Goal: Task Accomplishment & Management: Complete application form

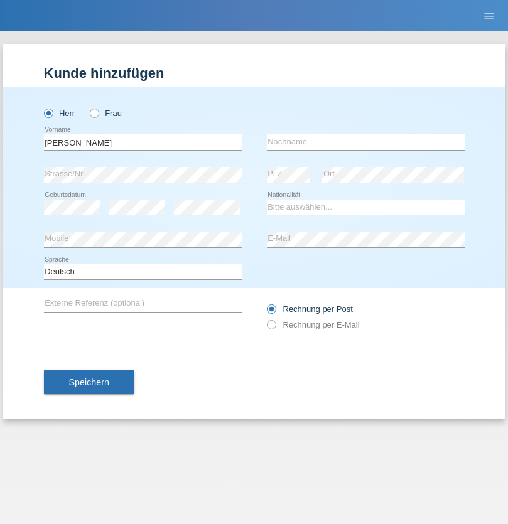
type input "Miklos"
click at [365, 142] on input "text" at bounding box center [366, 142] width 198 height 16
type input "Meszaros"
select select "HU"
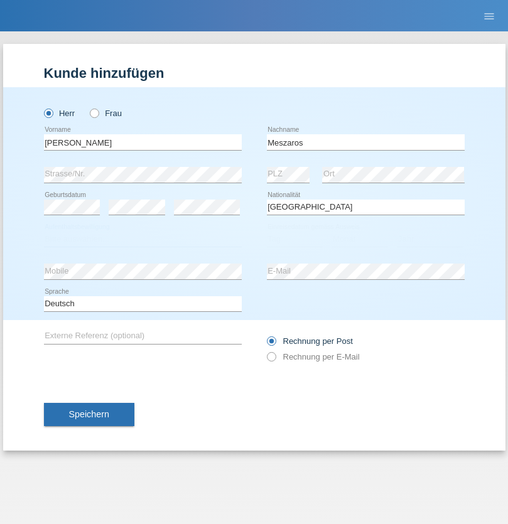
select select "C"
select select "12"
select select "03"
select select "2021"
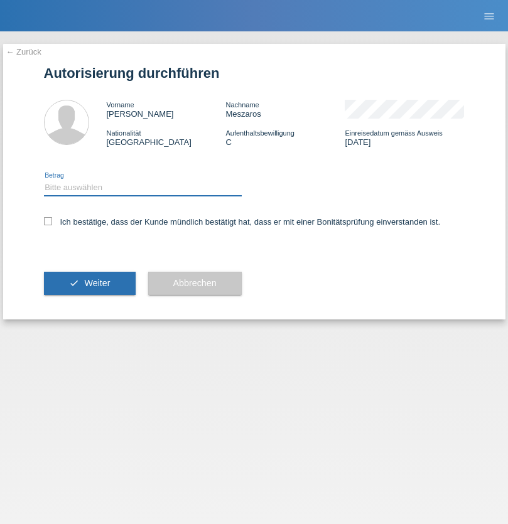
select select "1"
checkbox input "true"
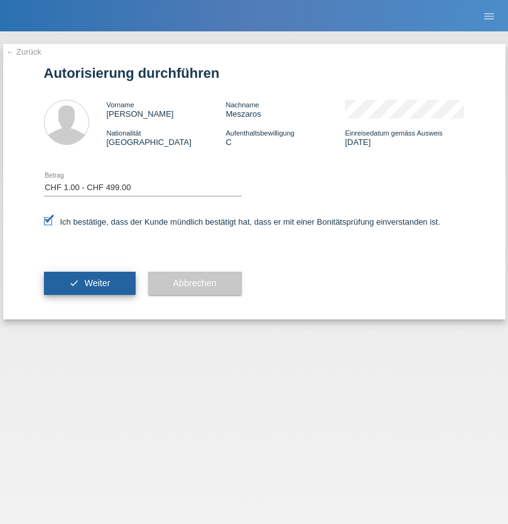
click at [89, 283] on span "Weiter" at bounding box center [97, 283] width 26 height 10
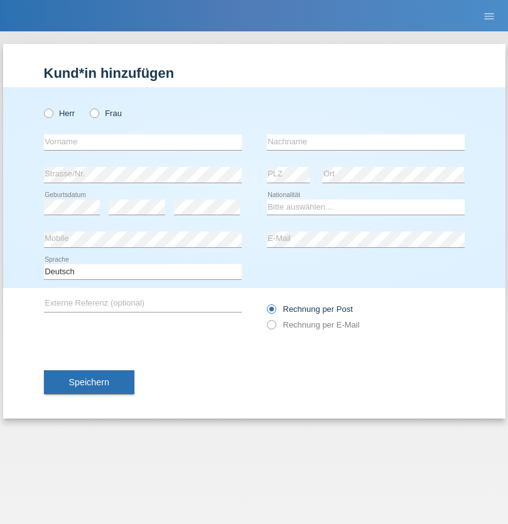
radio input "true"
click at [142, 142] on input "text" at bounding box center [143, 142] width 198 height 16
type input "[PERSON_NAME]"
click at [365, 142] on input "text" at bounding box center [366, 142] width 198 height 16
type input "Florin"
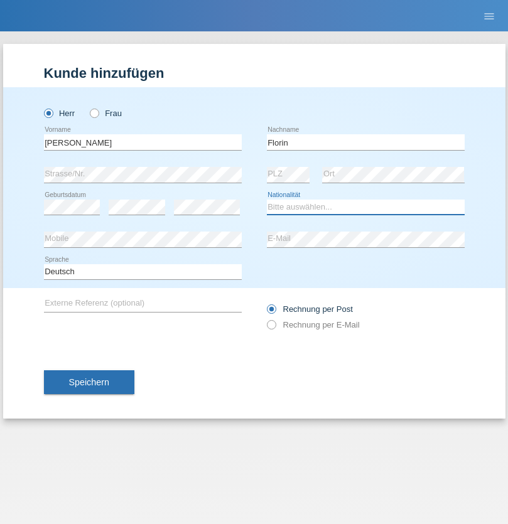
select select "RO"
select select "C"
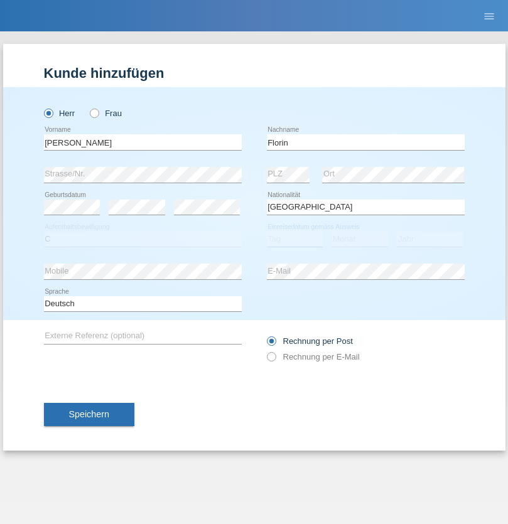
select select "29"
select select "02"
select select "2021"
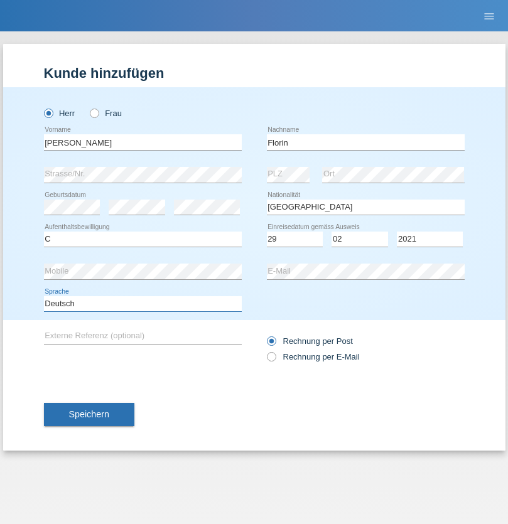
select select "en"
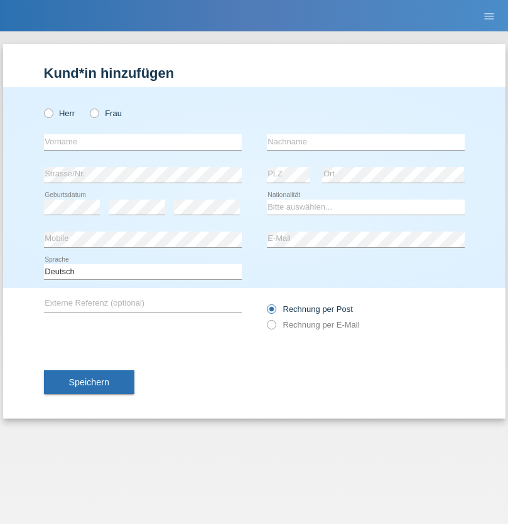
radio input "true"
click at [142, 142] on input "text" at bounding box center [143, 142] width 198 height 16
type input "Ruth"
click at [365, 142] on input "text" at bounding box center [366, 142] width 198 height 16
type input "Krebs"
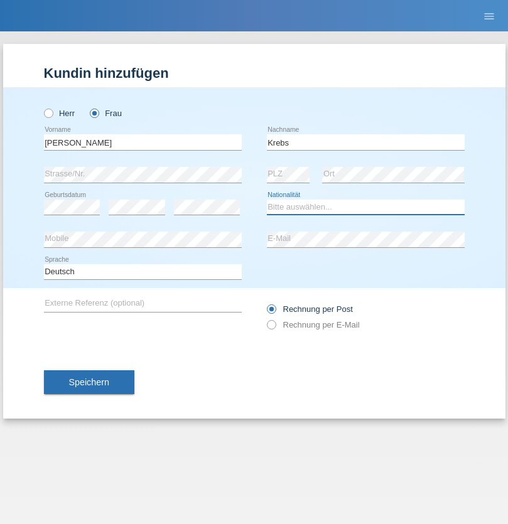
select select "CH"
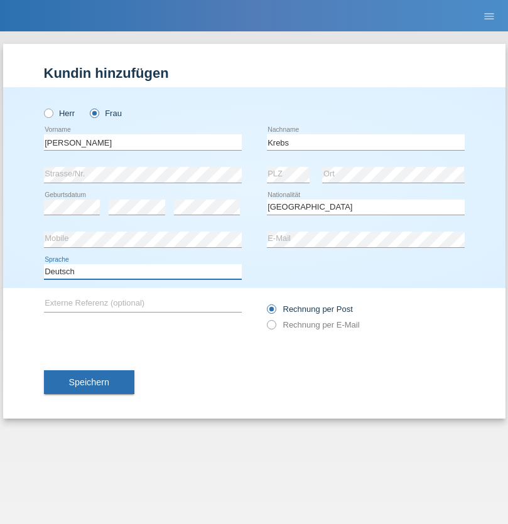
select select "en"
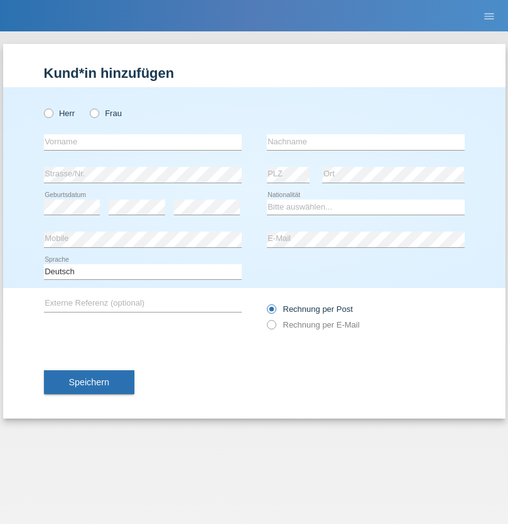
radio input "true"
click at [142, 142] on input "text" at bounding box center [143, 142] width 198 height 16
type input "Qovanaj"
click at [365, 142] on input "text" at bounding box center [366, 142] width 198 height 16
type input "Shaban"
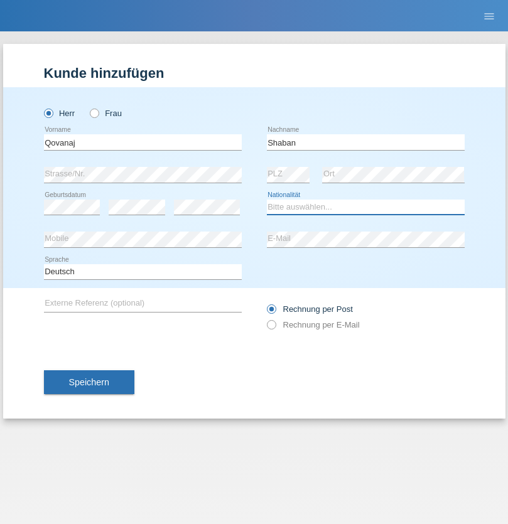
select select "CH"
radio input "true"
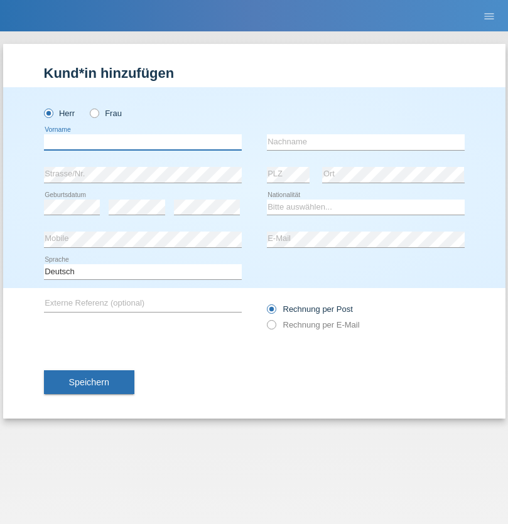
click at [142, 142] on input "text" at bounding box center [143, 142] width 198 height 16
type input "Volkan"
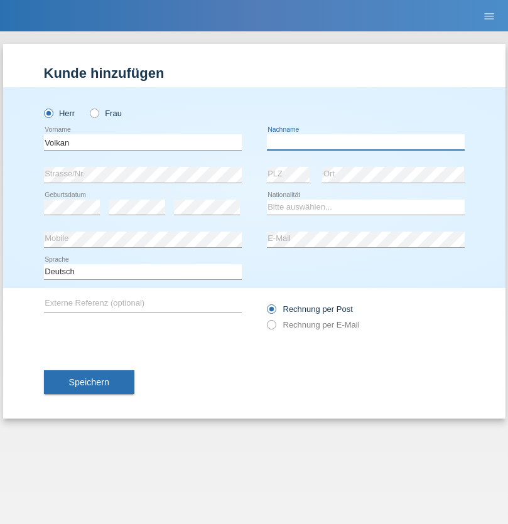
click at [365, 142] on input "text" at bounding box center [366, 142] width 198 height 16
type input "Laçın"
select select "TR"
select select "C"
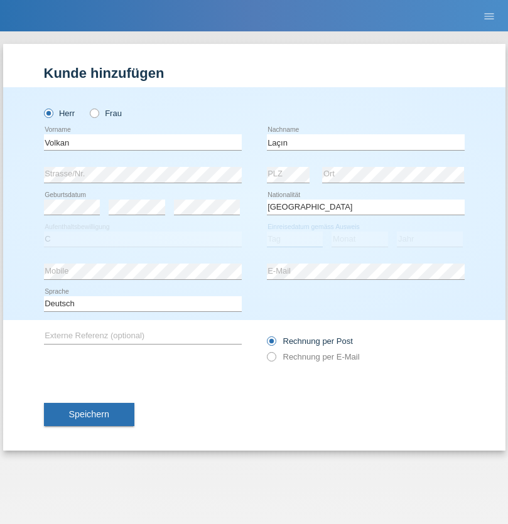
select select "06"
select select "04"
select select "2021"
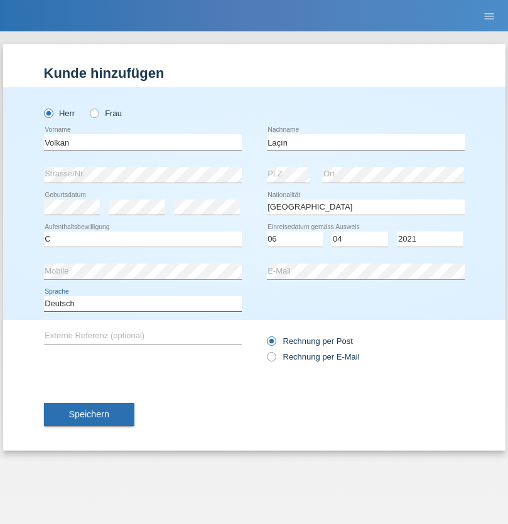
select select "en"
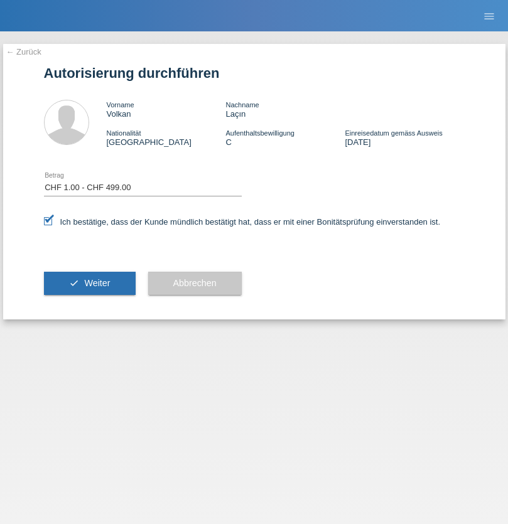
select select "1"
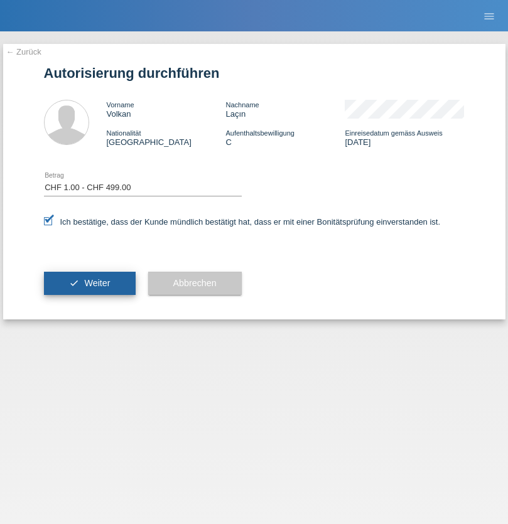
click at [89, 283] on span "Weiter" at bounding box center [97, 283] width 26 height 10
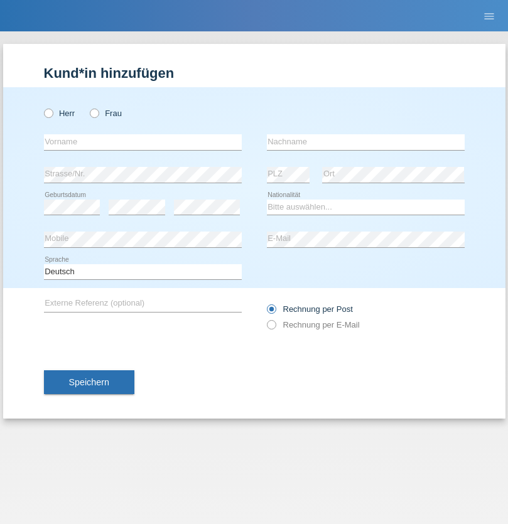
radio input "true"
click at [142, 142] on input "text" at bounding box center [143, 142] width 198 height 16
type input "jennifer"
click at [365, 142] on input "text" at bounding box center [366, 142] width 198 height 16
type input "löffel"
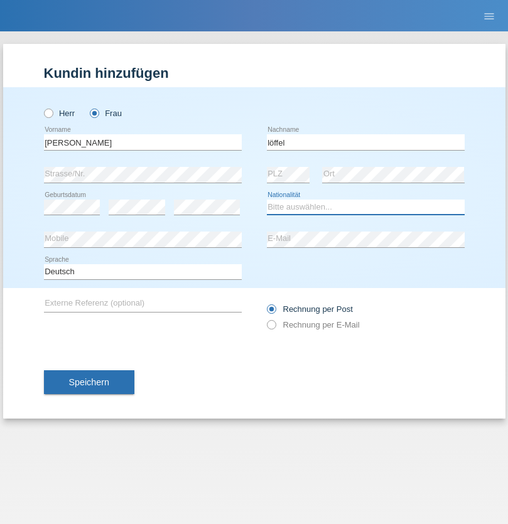
select select "CH"
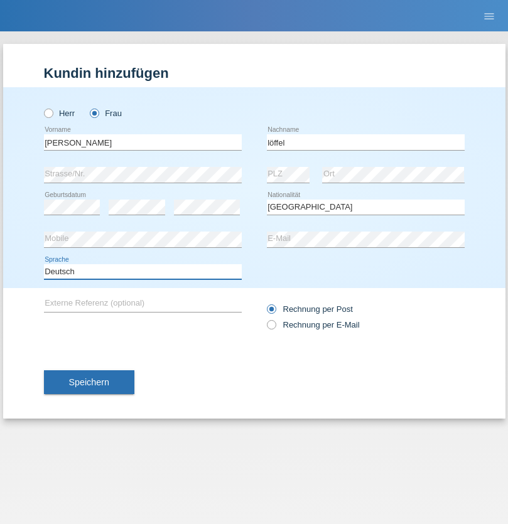
select select "en"
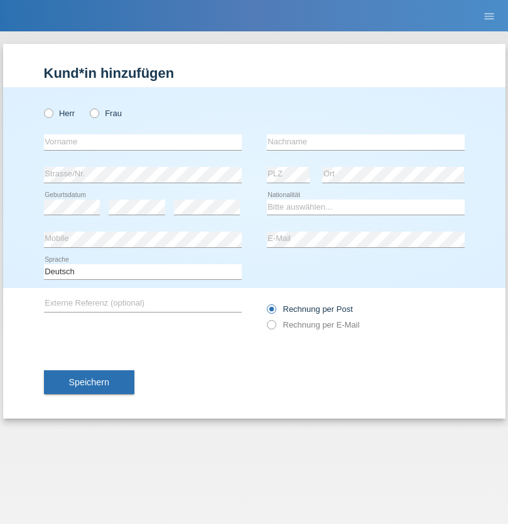
radio input "true"
click at [142, 142] on input "text" at bounding box center [143, 142] width 198 height 16
type input "Matusa"
click at [365, 142] on input "text" at bounding box center [366, 142] width 198 height 16
type input "Marian valentin"
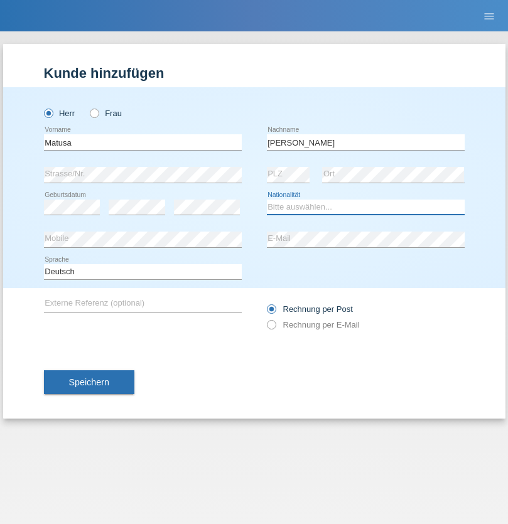
select select "RO"
select select "C"
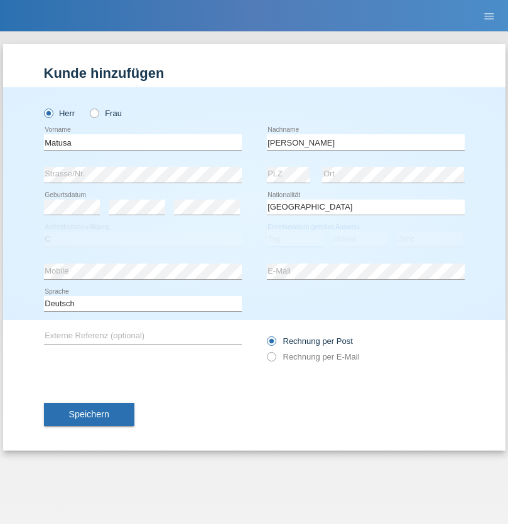
select select "01"
select select "06"
select select "2016"
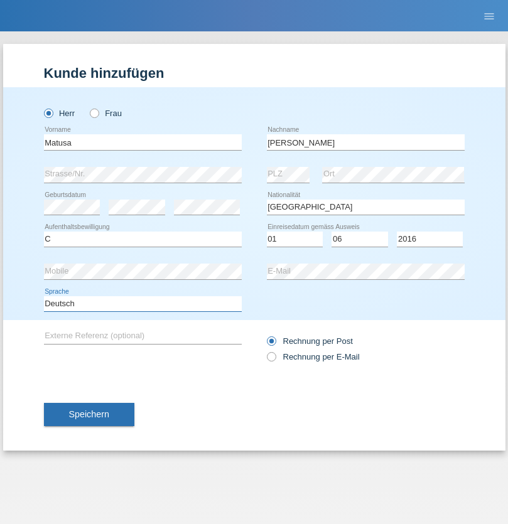
select select "en"
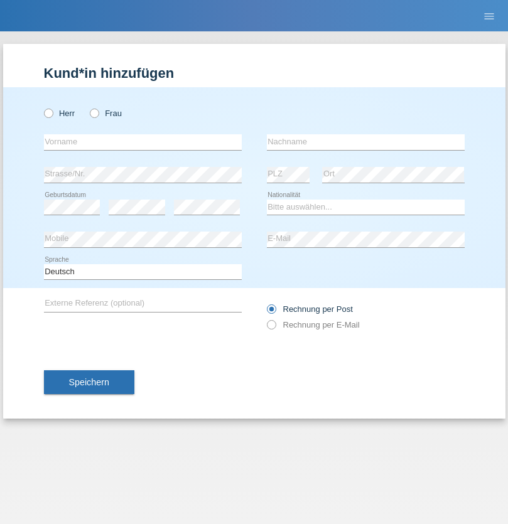
radio input "true"
click at [142, 142] on input "text" at bounding box center [143, 142] width 198 height 16
type input "Cedric"
click at [365, 142] on input "text" at bounding box center [366, 142] width 198 height 16
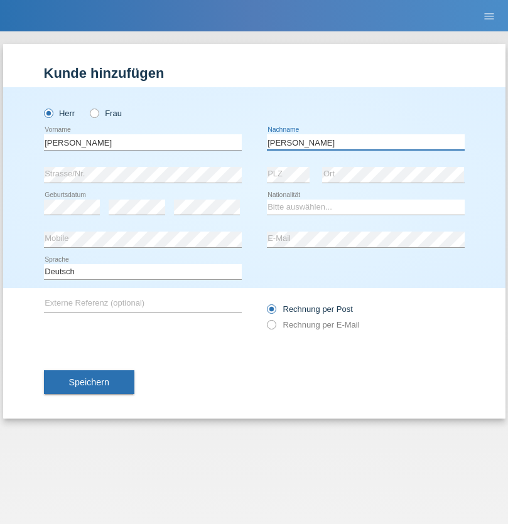
type input "Keller"
select select "CH"
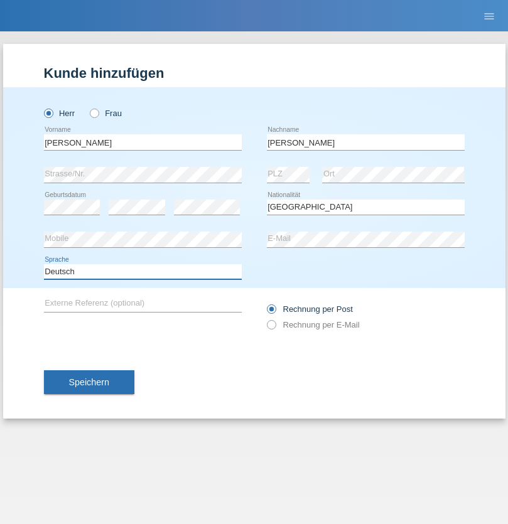
select select "en"
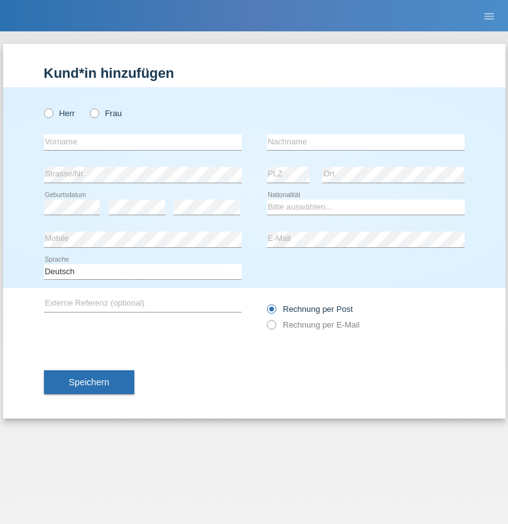
radio input "true"
click at [142, 142] on input "text" at bounding box center [143, 142] width 198 height 16
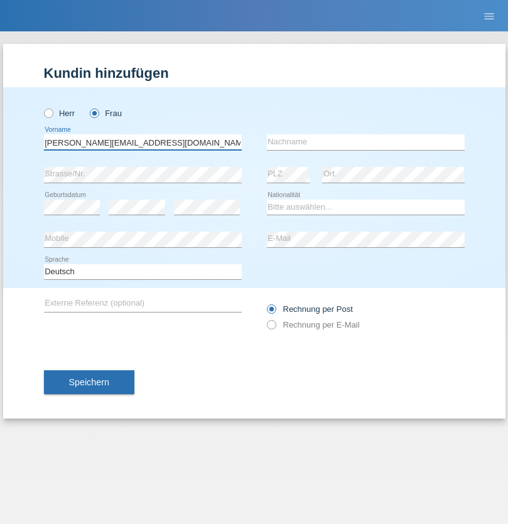
type input "[PERSON_NAME][EMAIL_ADDRESS][DOMAIN_NAME]"
click at [365, 142] on input "text" at bounding box center [366, 142] width 198 height 16
type input "Hylaj"
select select "CH"
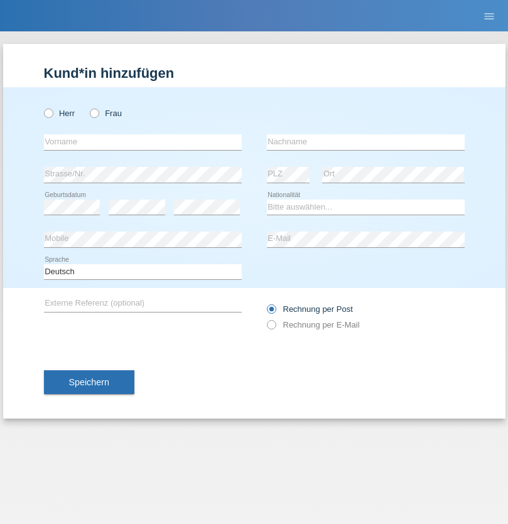
radio input "true"
click at [142, 142] on input "text" at bounding box center [143, 142] width 198 height 16
type input "luka"
click at [365, 142] on input "text" at bounding box center [366, 142] width 198 height 16
type input "kocic"
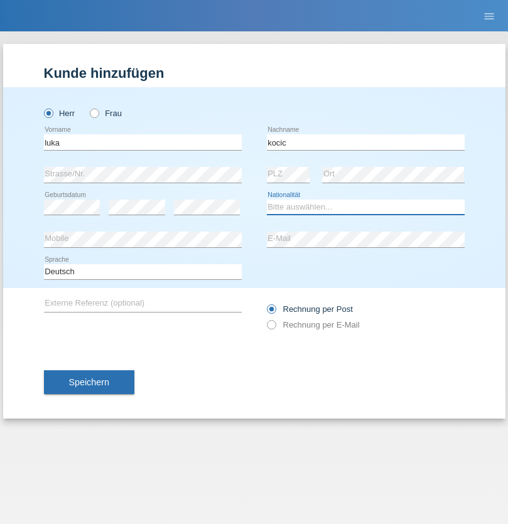
select select "RS"
select select "C"
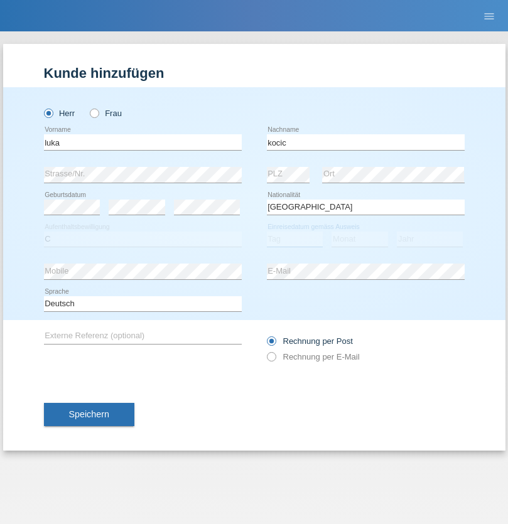
select select "21"
select select "04"
select select "1999"
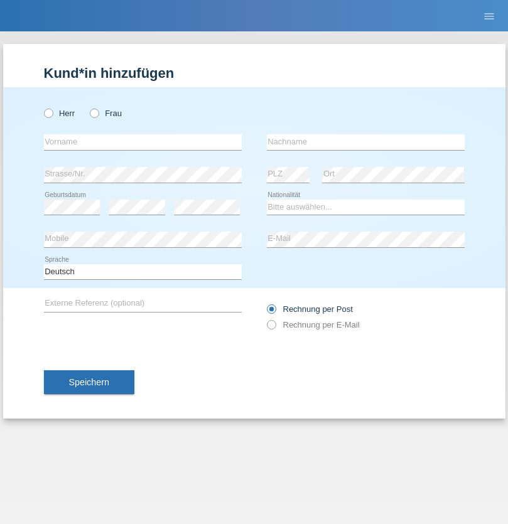
radio input "true"
click at [142, 142] on input "text" at bounding box center [143, 142] width 198 height 16
type input "Marian"
click at [365, 142] on input "text" at bounding box center [366, 142] width 198 height 16
type input "Matusa"
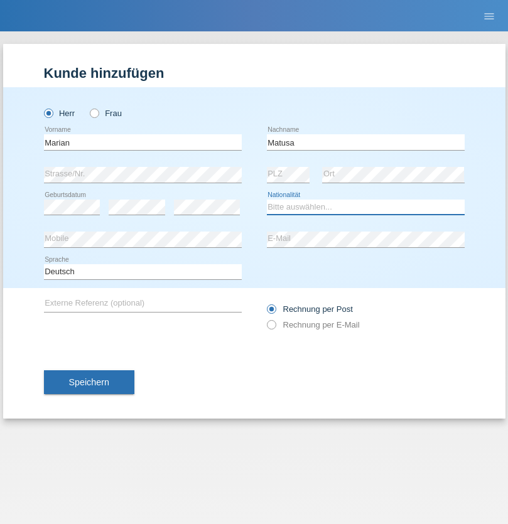
select select "RO"
select select "C"
select select "01"
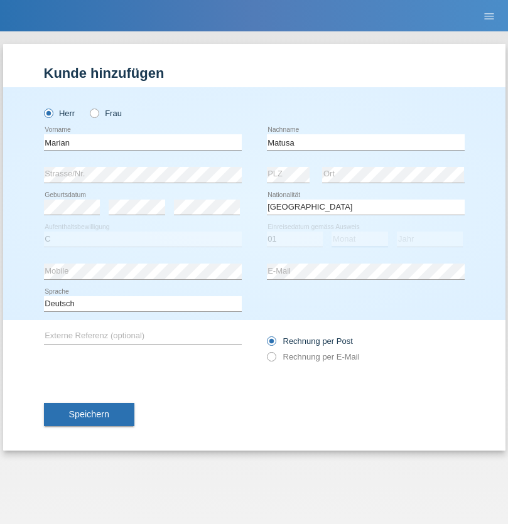
select select "06"
select select "2016"
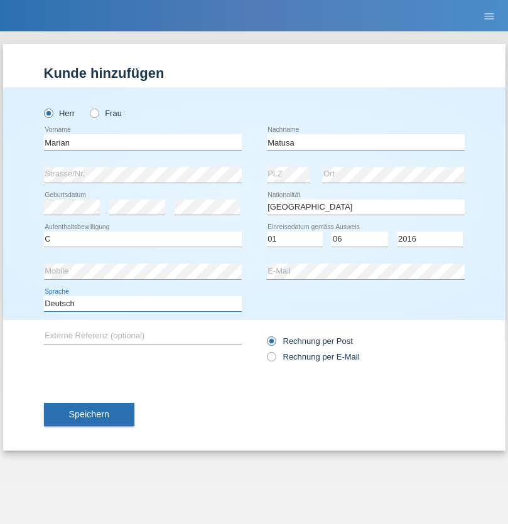
select select "en"
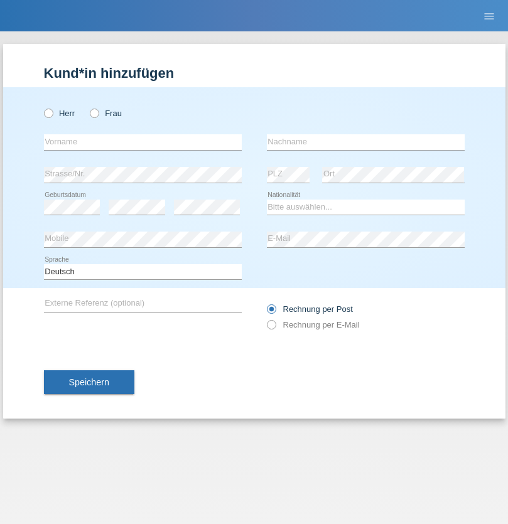
radio input "true"
click at [142, 142] on input "text" at bounding box center [143, 142] width 198 height 16
type input "[PERSON_NAME]"
click at [365, 142] on input "text" at bounding box center [366, 142] width 198 height 16
type input "Weinlein"
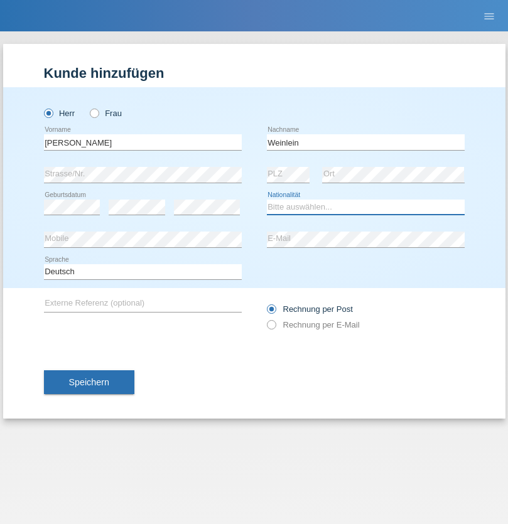
select select "CH"
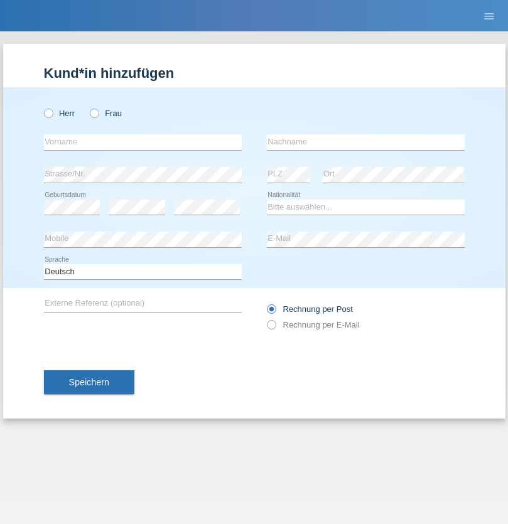
radio input "true"
click at [142, 142] on input "text" at bounding box center [143, 142] width 198 height 16
type input "Jashari lmeri"
click at [365, 142] on input "text" at bounding box center [366, 142] width 198 height 16
type input "Rabije"
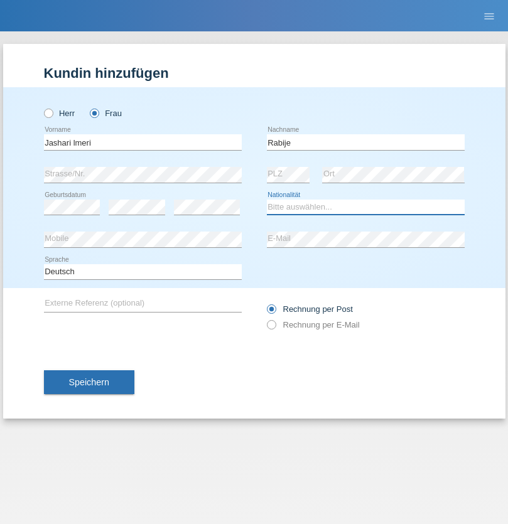
select select "CH"
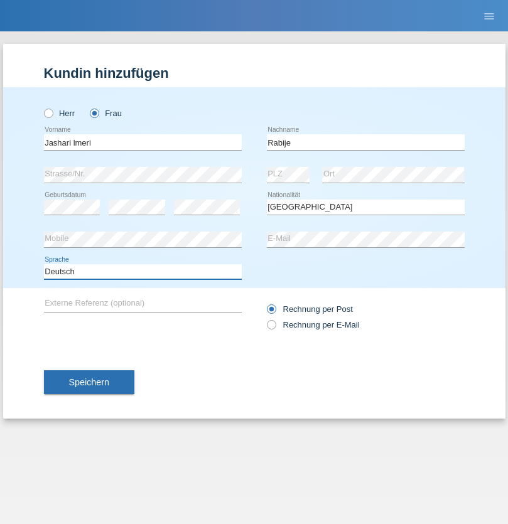
select select "en"
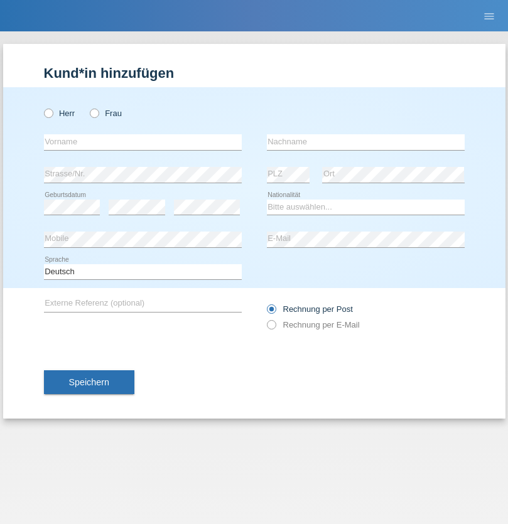
radio input "true"
click at [142, 142] on input "text" at bounding box center [143, 142] width 198 height 16
type input "firat"
click at [365, 142] on input "text" at bounding box center [366, 142] width 198 height 16
type input "kara"
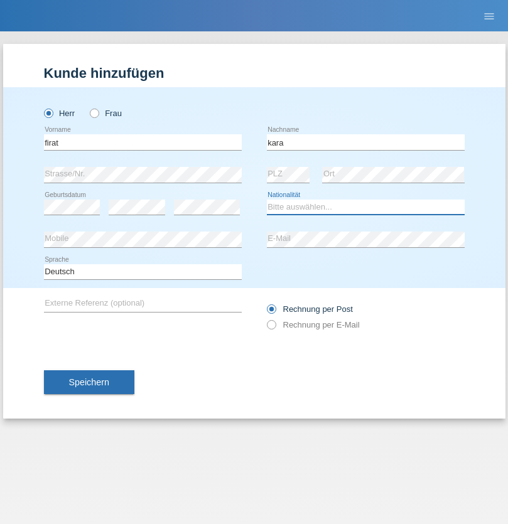
select select "CH"
radio input "true"
click at [142, 142] on input "text" at bounding box center [143, 142] width 198 height 16
type input "Gigov"
click at [365, 142] on input "text" at bounding box center [366, 142] width 198 height 16
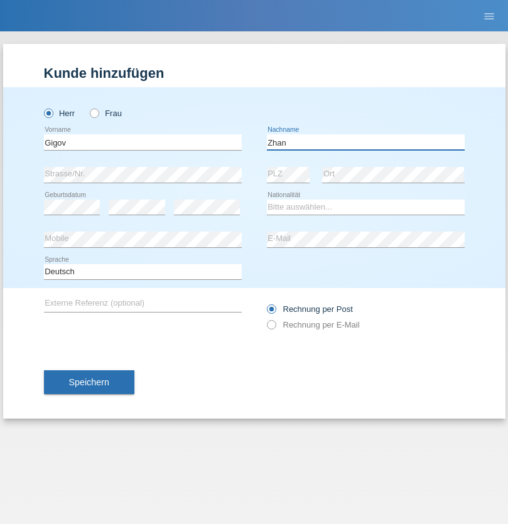
type input "Zhan"
select select "BG"
select select "C"
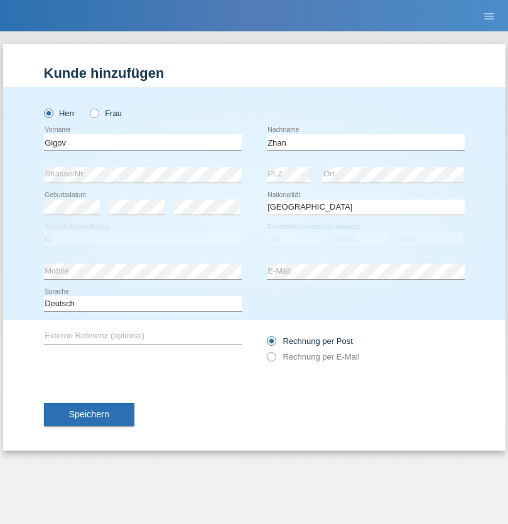
select select "23"
select select "10"
select select "2021"
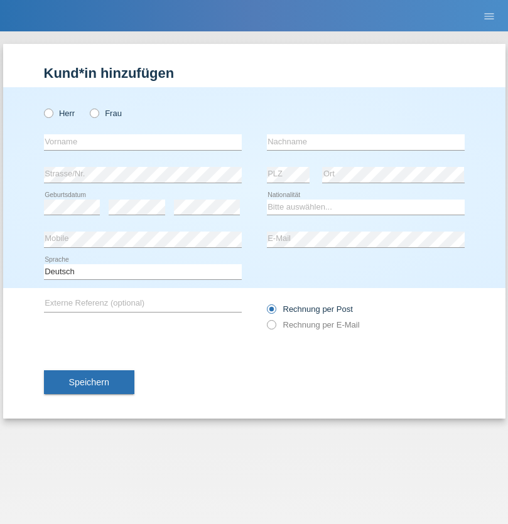
radio input "true"
click at [142, 142] on input "text" at bounding box center [143, 142] width 198 height 16
type input "Amand"
click at [365, 142] on input "text" at bounding box center [366, 142] width 198 height 16
type input "Pires"
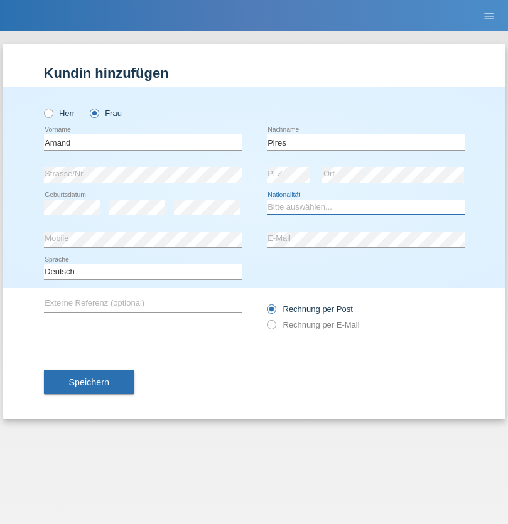
select select "CH"
radio input "true"
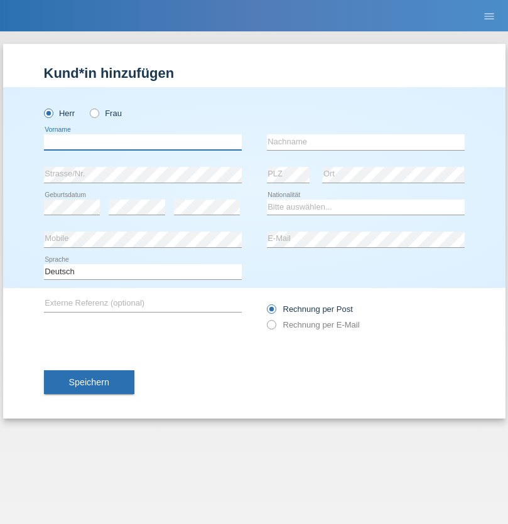
click at [142, 142] on input "text" at bounding box center [143, 142] width 198 height 16
type input "Anwar"
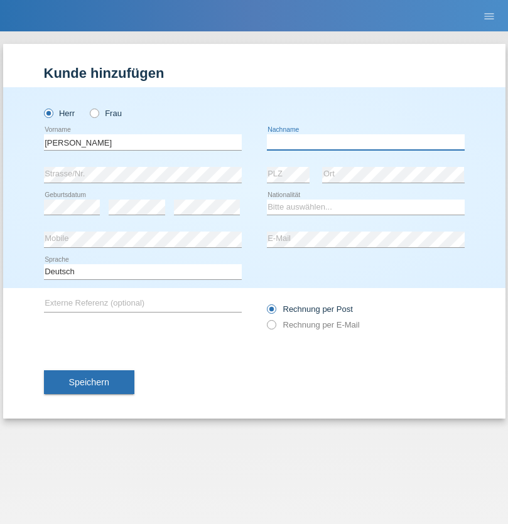
click at [365, 142] on input "text" at bounding box center [366, 142] width 198 height 16
type input "Saidi"
select select "CH"
radio input "true"
click at [142, 142] on input "text" at bounding box center [143, 142] width 198 height 16
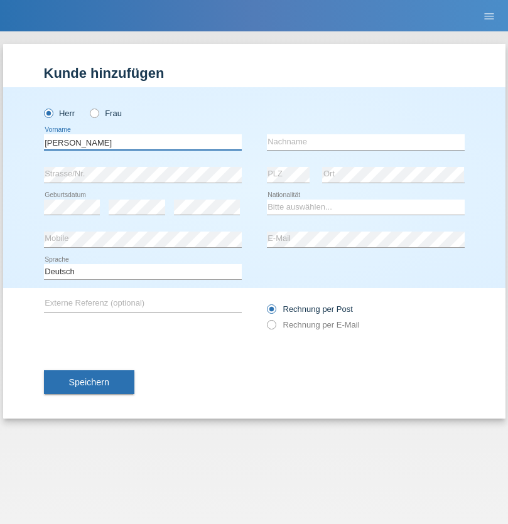
type input "Edinson Maurício"
click at [365, 142] on input "text" at bounding box center [366, 142] width 198 height 16
type input "Branquinho Alexander"
select select "PT"
select select "C"
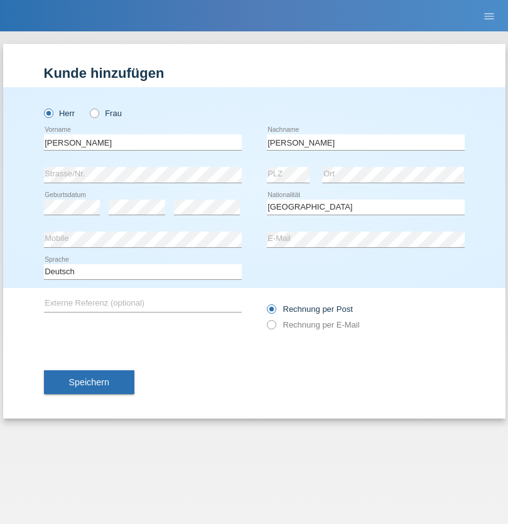
select select "23"
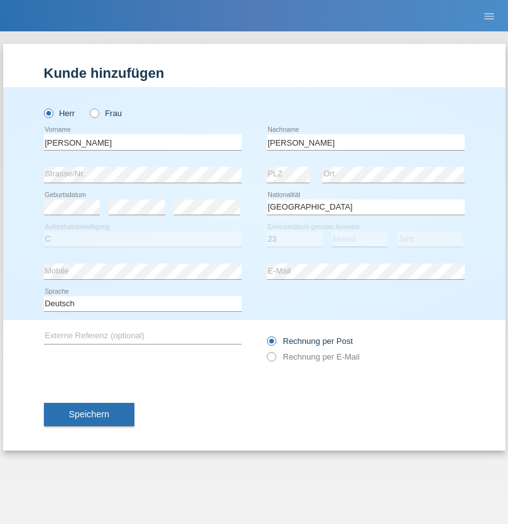
select select "08"
select select "2021"
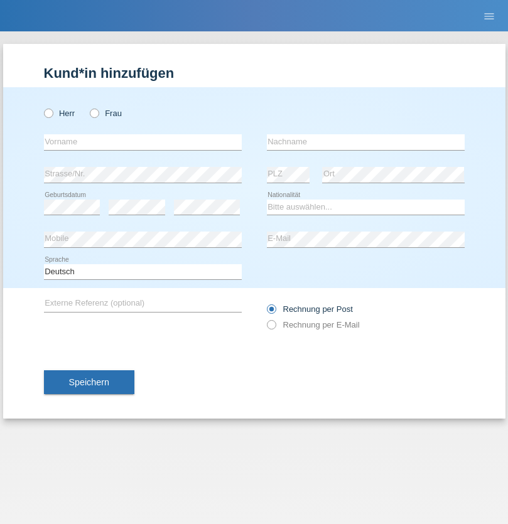
radio input "true"
click at [142, 142] on input "text" at bounding box center [143, 142] width 198 height 16
type input "[PERSON_NAME]"
click at [365, 142] on input "text" at bounding box center [366, 142] width 198 height 16
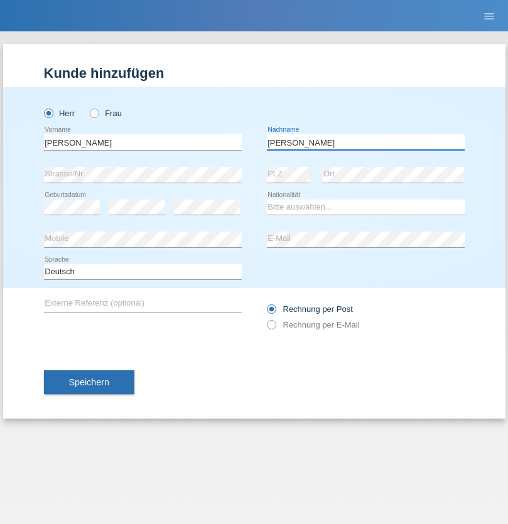
type input "Meier"
select select "CH"
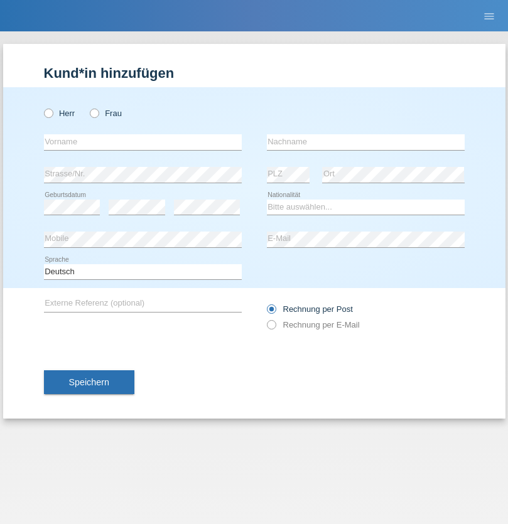
radio input "true"
click at [142, 142] on input "text" at bounding box center [143, 142] width 198 height 16
type input "Szilvia"
click at [365, 142] on input "text" at bounding box center [366, 142] width 198 height 16
type input "Olakh"
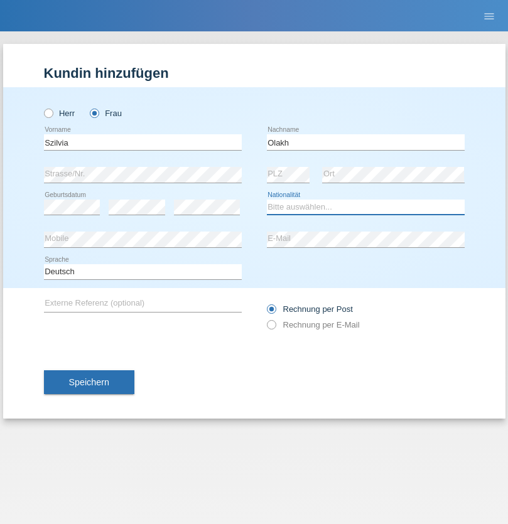
select select "UA"
select select "C"
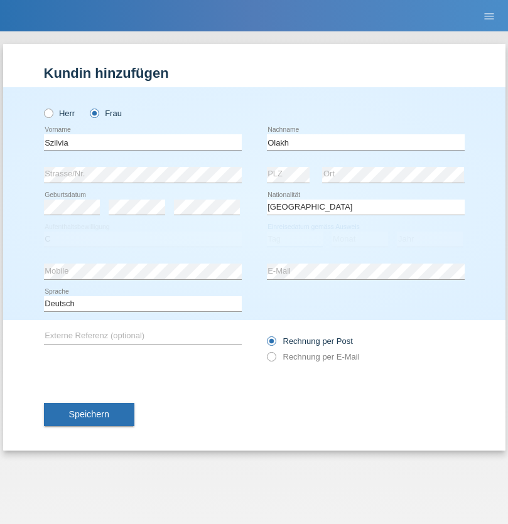
select select "16"
select select "09"
select select "2021"
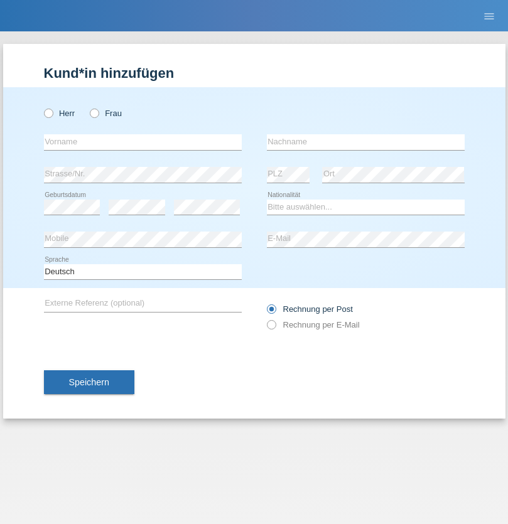
radio input "true"
click at [142, 142] on input "text" at bounding box center [143, 142] width 198 height 16
type input "Asrit"
click at [365, 142] on input "text" at bounding box center [366, 142] width 198 height 16
type input "Kupa"
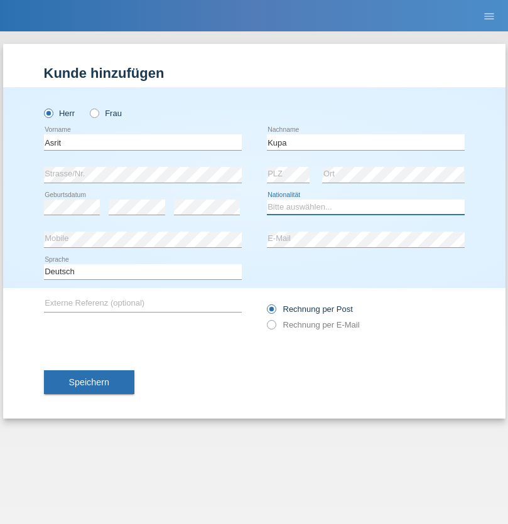
select select "MK"
select select "C"
select select "27"
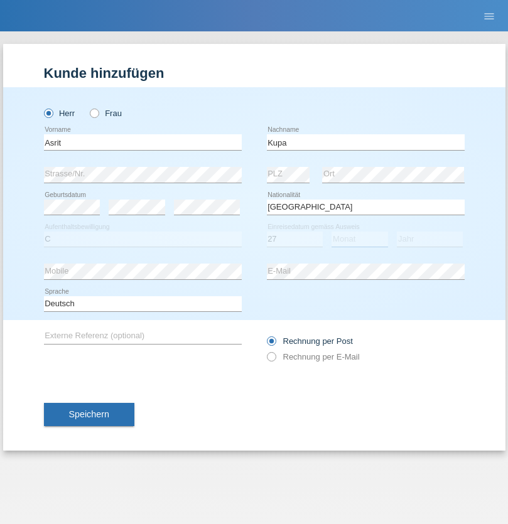
select select "05"
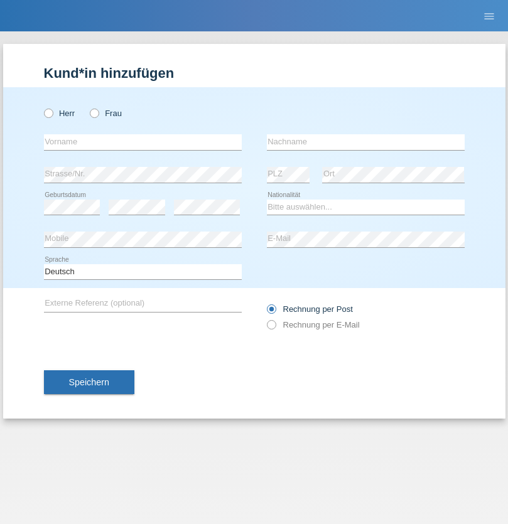
radio input "true"
click at [142, 142] on input "text" at bounding box center [143, 142] width 198 height 16
type input "[PERSON_NAME]"
click at [365, 142] on input "text" at bounding box center [366, 142] width 198 height 16
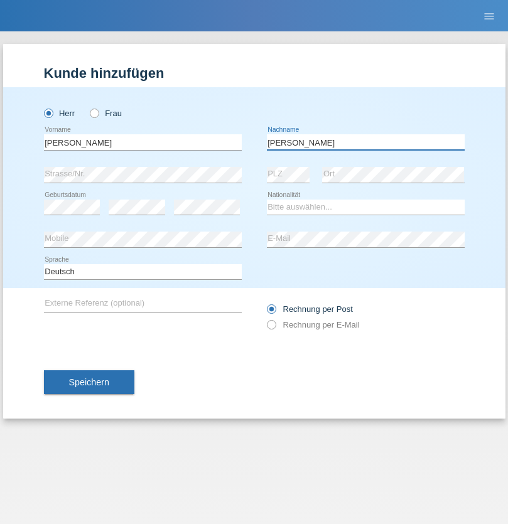
type input "[PERSON_NAME]"
select select "SY"
select select "C"
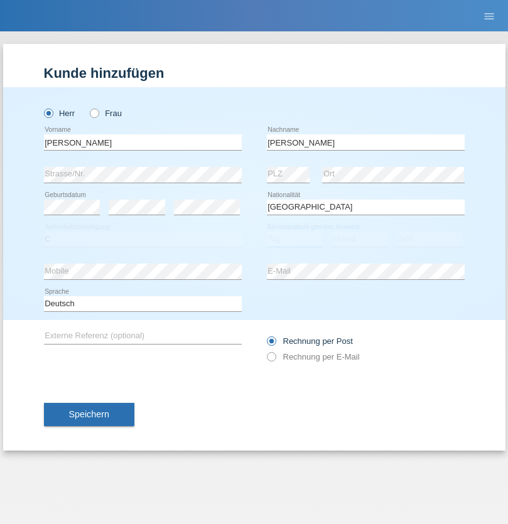
select select "16"
select select "09"
select select "2021"
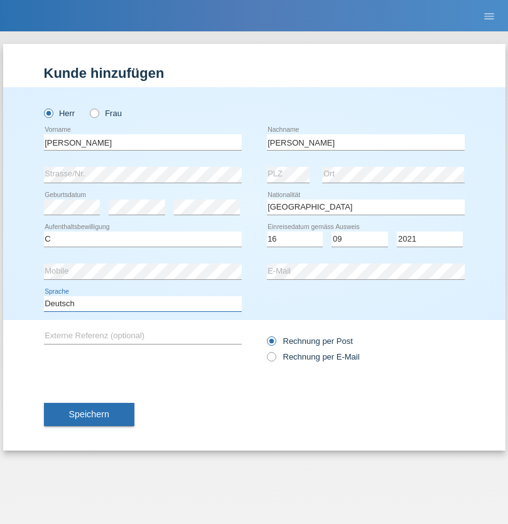
select select "en"
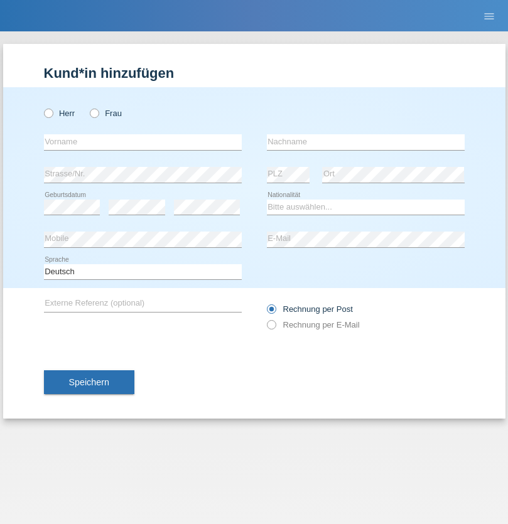
radio input "true"
select select "CH"
radio input "true"
click at [142, 142] on input "text" at bounding box center [143, 142] width 198 height 16
type input "[PERSON_NAME]"
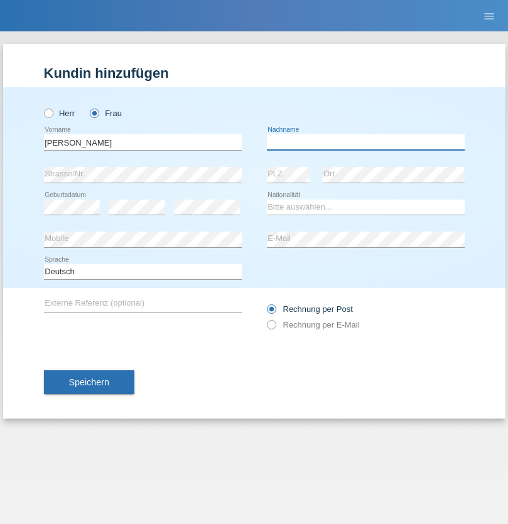
click at [365, 142] on input "text" at bounding box center [366, 142] width 198 height 16
type input "Bacic"
select select "CH"
